Goal: Register for event/course

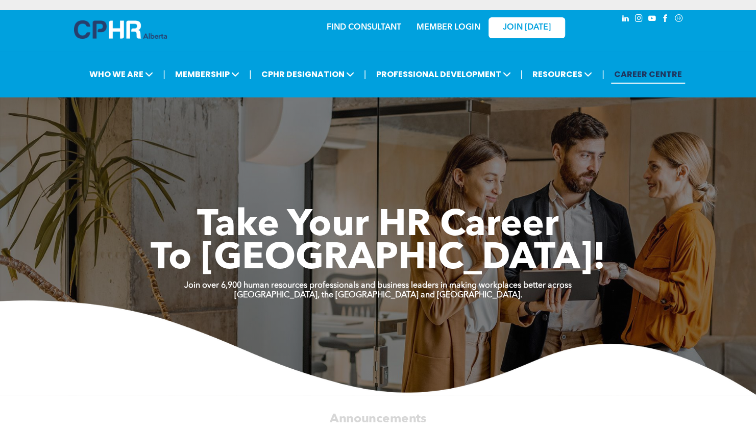
click at [456, 26] on link "MEMBER LOGIN" at bounding box center [449, 27] width 64 height 8
click at [454, 29] on link "MEMBER LOGIN" at bounding box center [449, 27] width 64 height 8
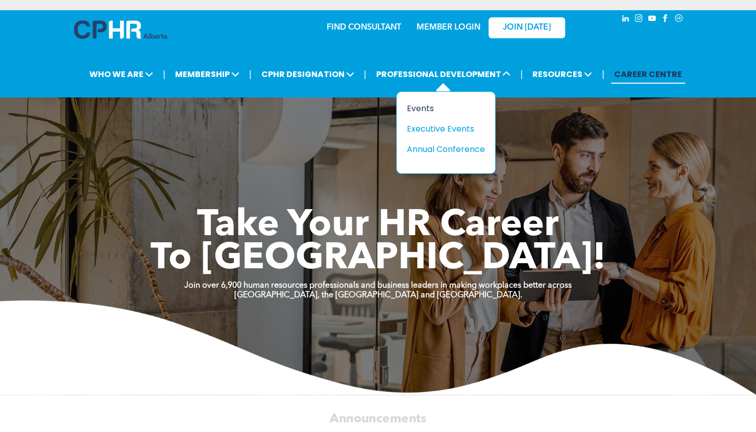
click at [420, 112] on div "Events" at bounding box center [442, 108] width 70 height 13
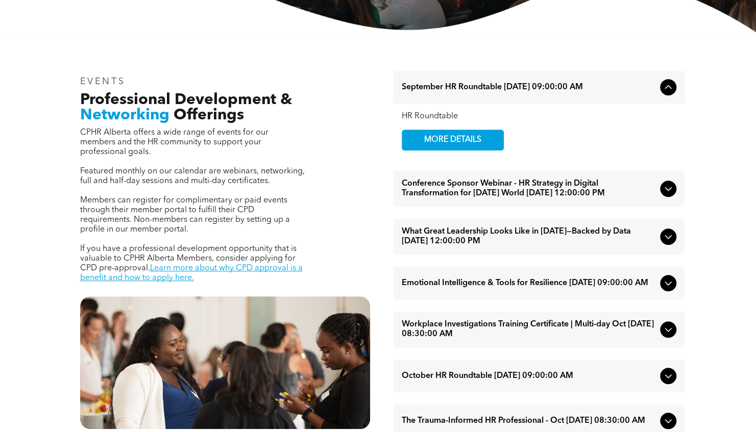
scroll to position [293, 0]
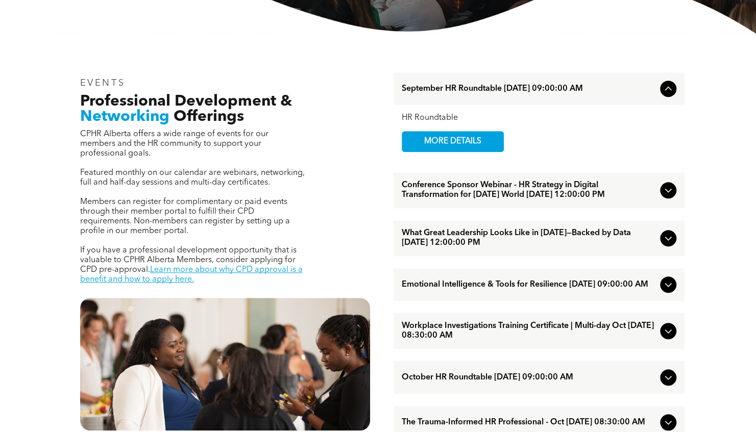
click at [556, 91] on span "September HR Roundtable [DATE] 09:00:00 AM" at bounding box center [529, 89] width 254 height 10
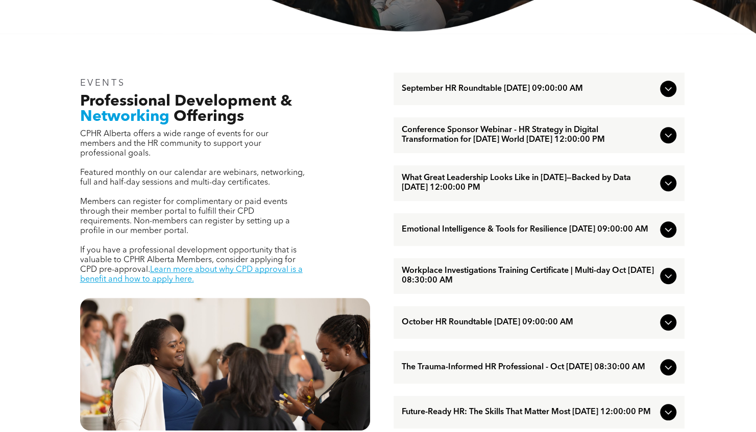
click at [556, 91] on span "September HR Roundtable [DATE] 09:00:00 AM" at bounding box center [529, 89] width 254 height 10
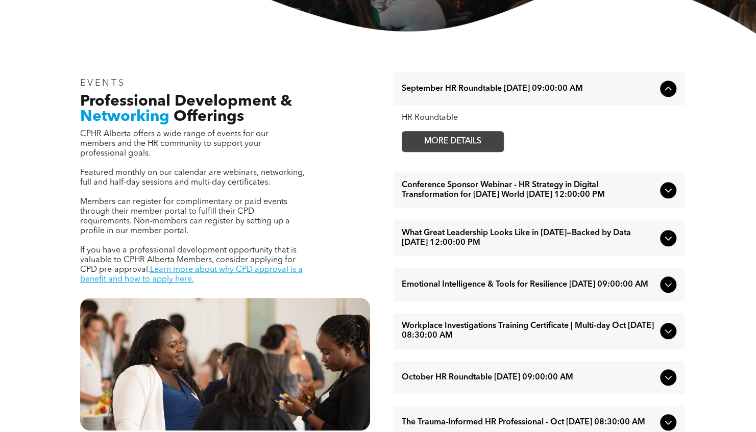
click at [424, 145] on span "MORE DETAILS" at bounding box center [452, 142] width 81 height 20
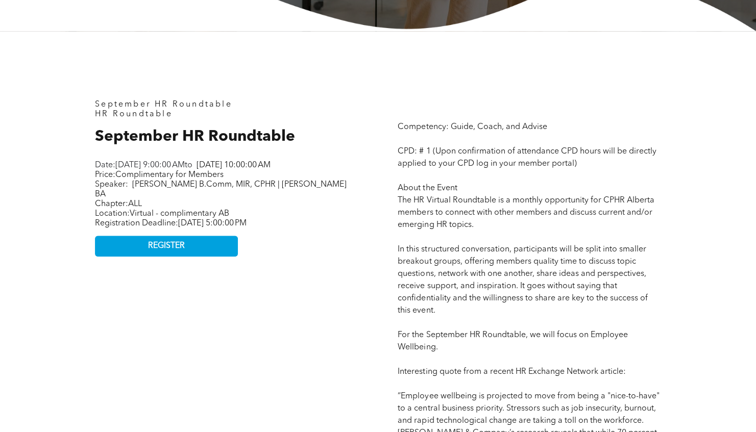
scroll to position [384, 0]
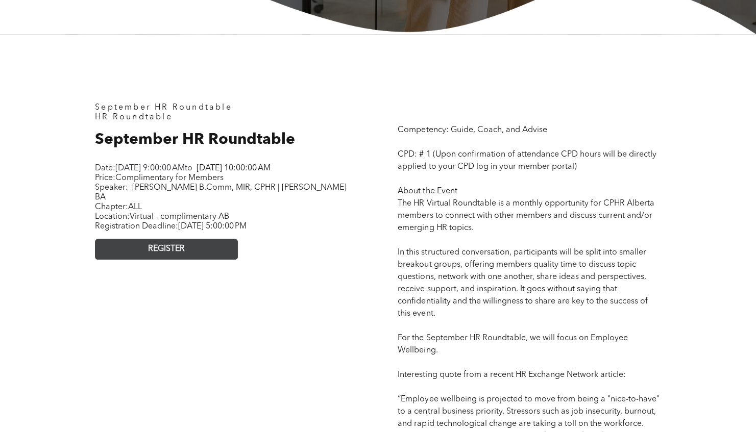
click at [205, 255] on link "REGISTER" at bounding box center [166, 249] width 143 height 21
